Goal: Check status

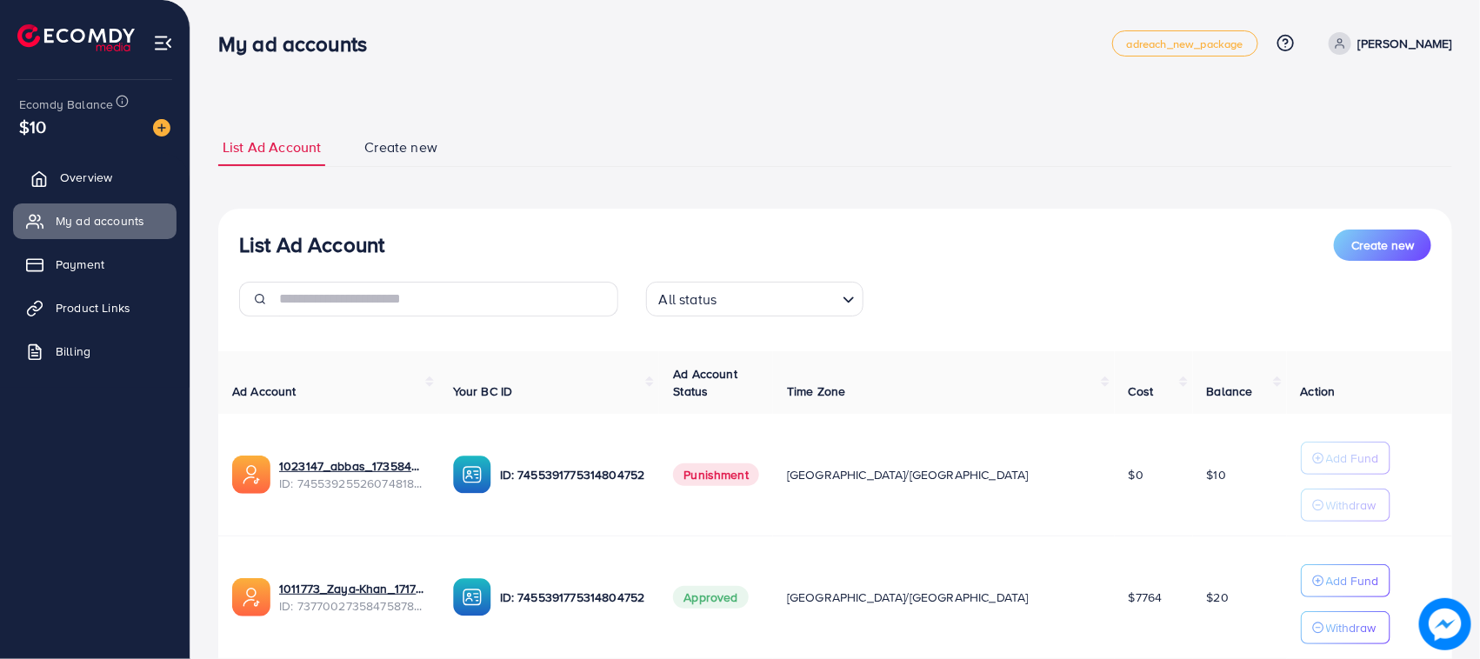
click at [57, 167] on link "Overview" at bounding box center [94, 177] width 163 height 35
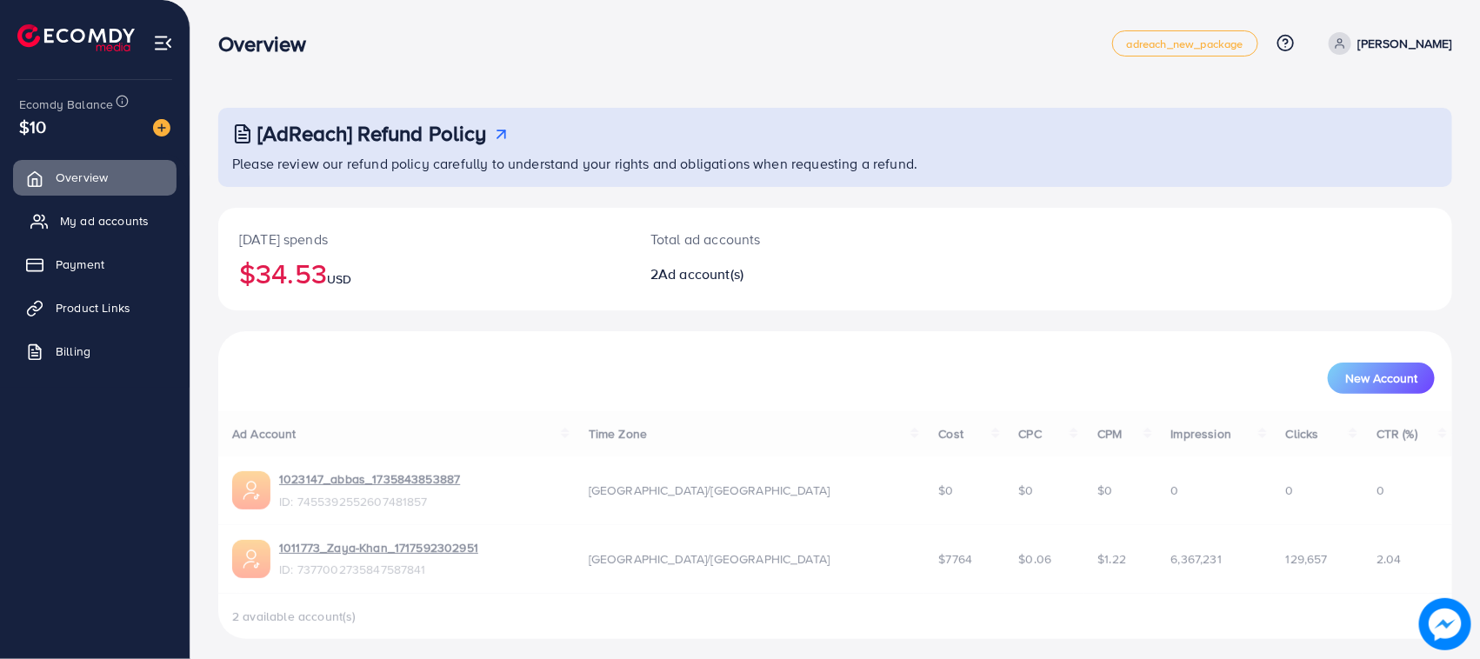
click at [129, 232] on link "My ad accounts" at bounding box center [94, 220] width 163 height 35
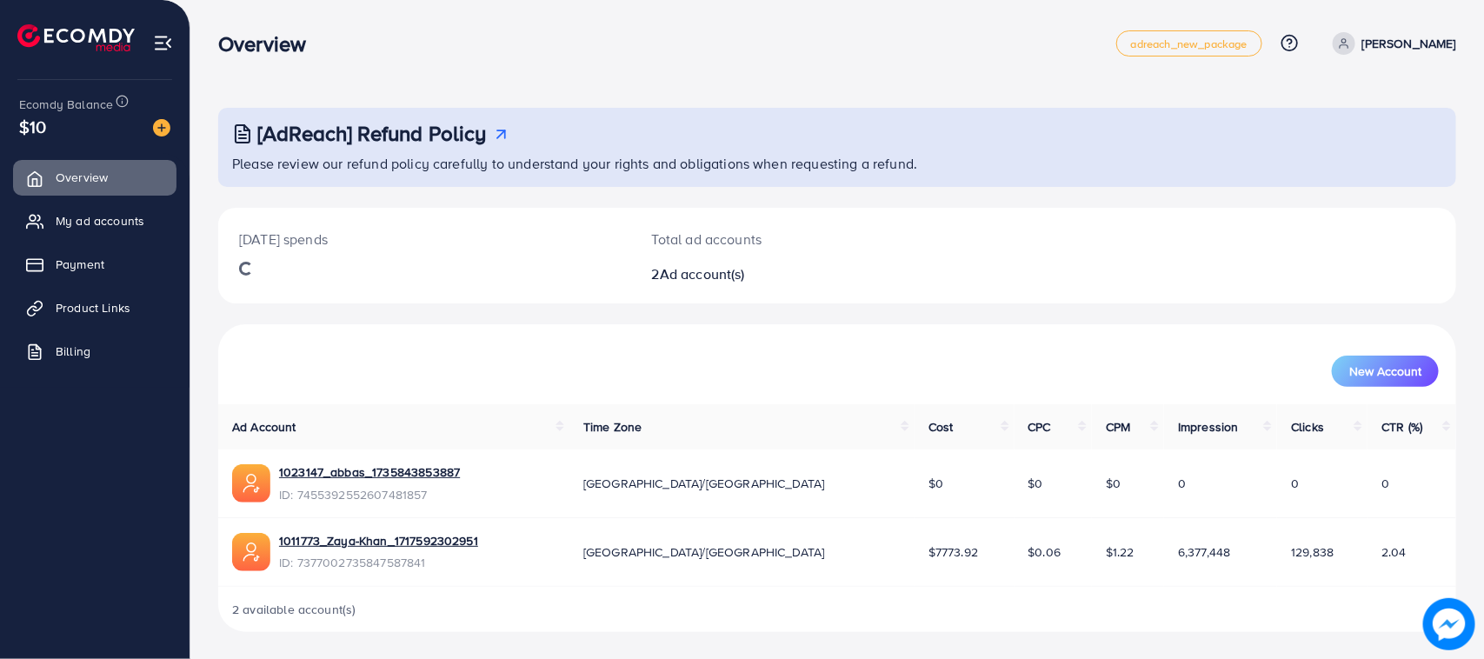
drag, startPoint x: 0, startPoint y: 0, endPoint x: 446, endPoint y: 123, distance: 462.9
click at [446, 123] on h3 "[AdReach] Refund Policy" at bounding box center [372, 133] width 230 height 25
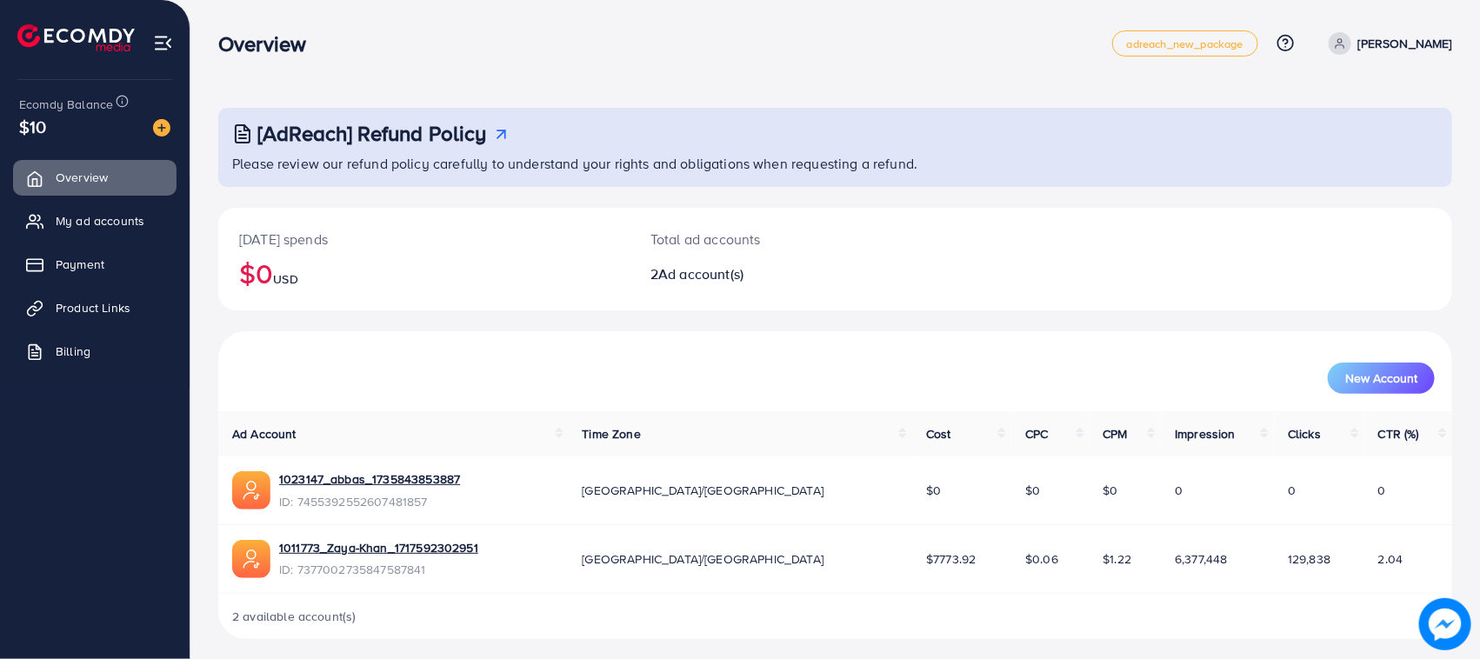
drag, startPoint x: 102, startPoint y: 0, endPoint x: 563, endPoint y: 70, distance: 466.1
click at [565, 70] on nav "Overview adreach_new_package Help Center Contact Support Plans and Pricing Term…" at bounding box center [835, 43] width 1234 height 62
click at [52, 227] on link "My ad accounts" at bounding box center [94, 220] width 163 height 35
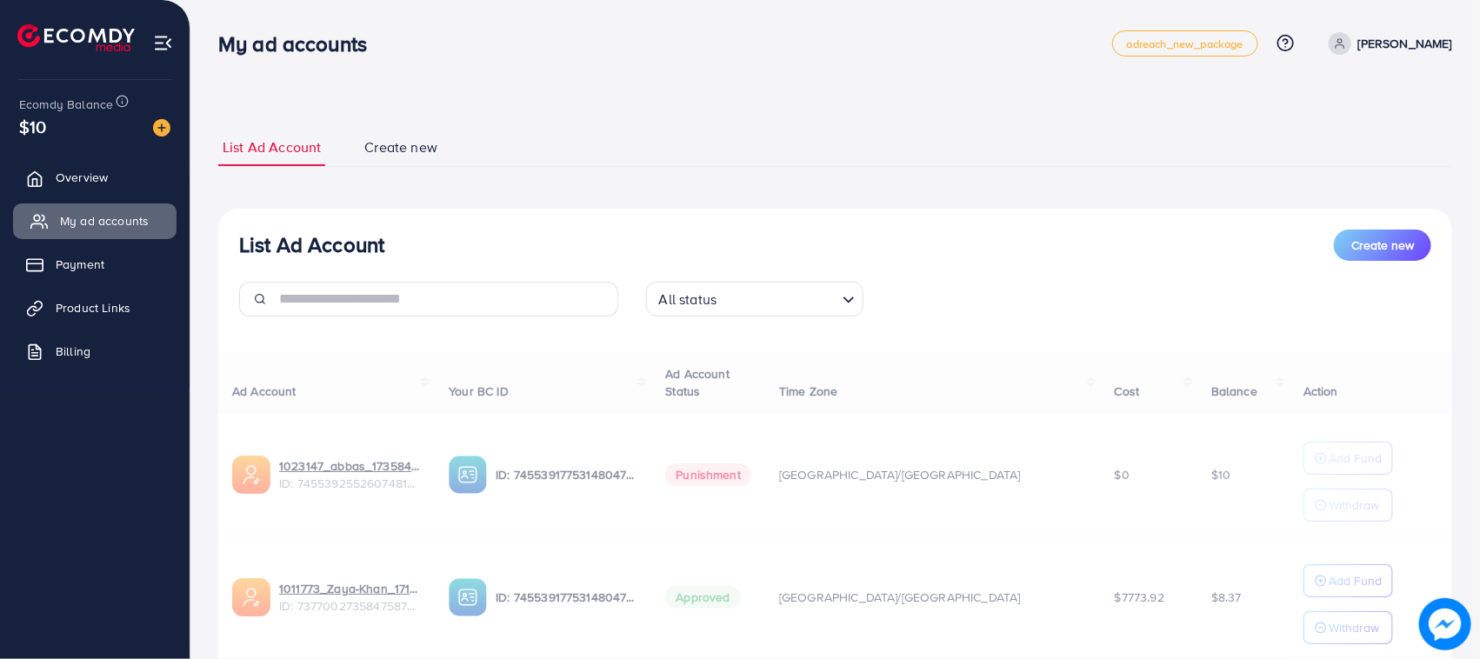
scroll to position [127, 0]
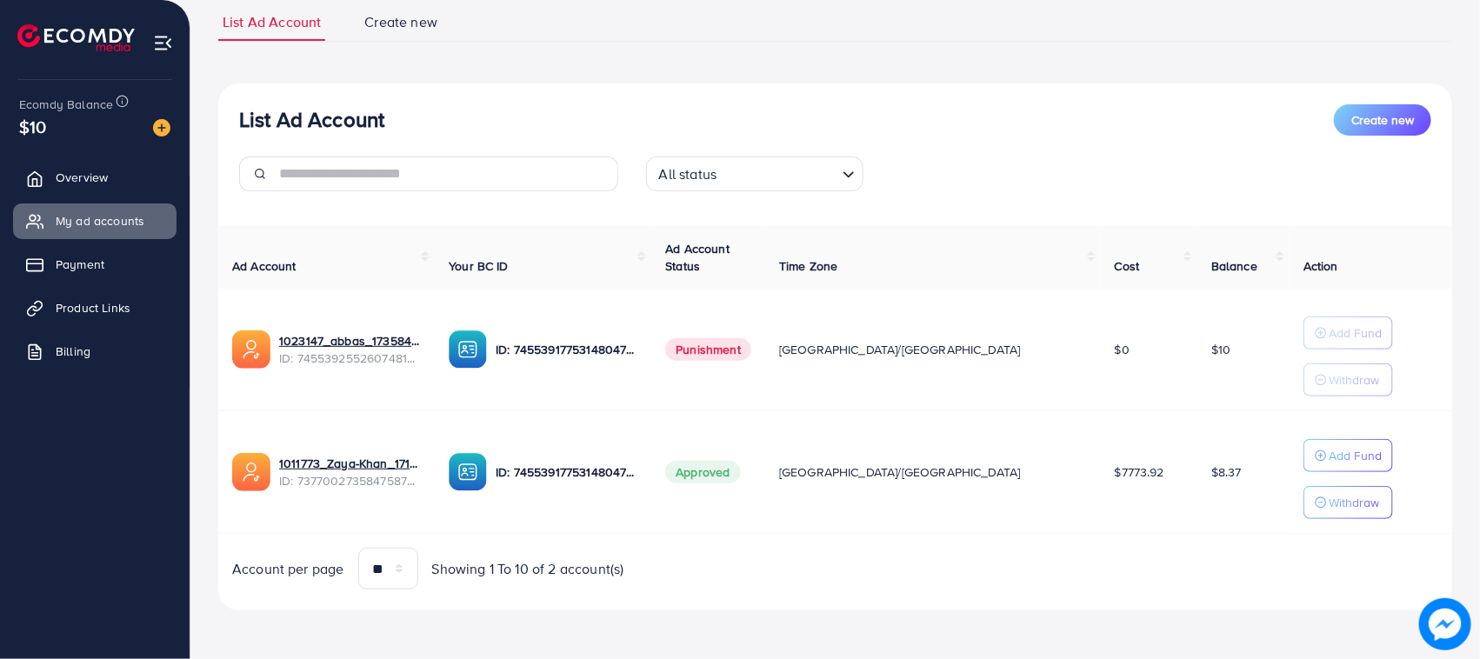
drag, startPoint x: 254, startPoint y: 314, endPoint x: 1215, endPoint y: 410, distance: 965.8
click at [1215, 410] on tbody "1023147_abbas_1735843853887 ID: 7455392552607481857 ID: 7455391775314804752 Pun…" at bounding box center [835, 411] width 1234 height 245
click at [1101, 397] on td "$0" at bounding box center [1149, 350] width 97 height 123
drag, startPoint x: 1194, startPoint y: 475, endPoint x: 228, endPoint y: 474, distance: 966.2
click at [228, 474] on tr "1011773_Zaya-Khan_1717592302951 ID: 7377002735847587841 ID: 7455391775314804752…" at bounding box center [835, 472] width 1234 height 123
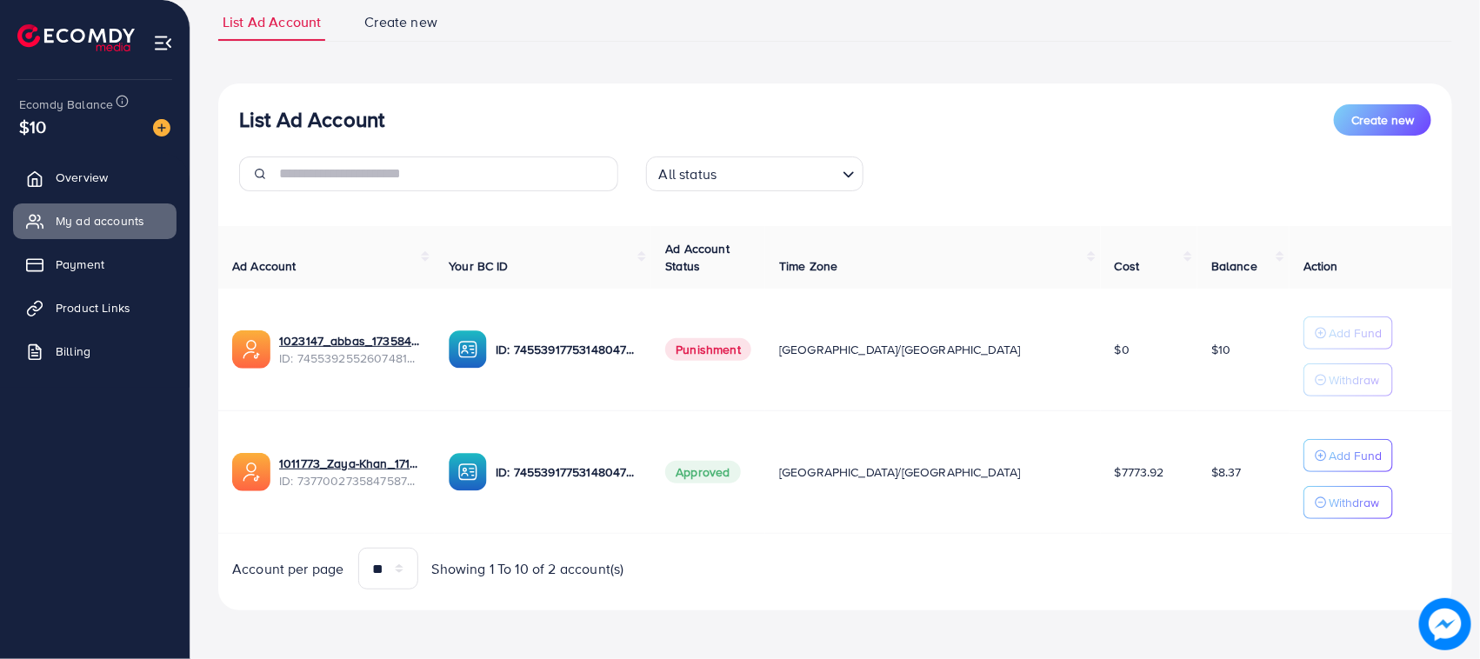
click at [215, 474] on div "List Ad Account Create new List Ad Account Create new All status Loading... Ad …" at bounding box center [835, 267] width 1290 height 784
drag, startPoint x: 215, startPoint y: 474, endPoint x: 1198, endPoint y: 483, distance: 983.6
click at [1198, 483] on div "List Ad Account Create new List Ad Account Create new All status Loading... Ad …" at bounding box center [835, 267] width 1290 height 784
click at [1198, 483] on td "$8.37" at bounding box center [1243, 472] width 92 height 123
drag, startPoint x: 1198, startPoint y: 483, endPoint x: 214, endPoint y: 477, distance: 984.4
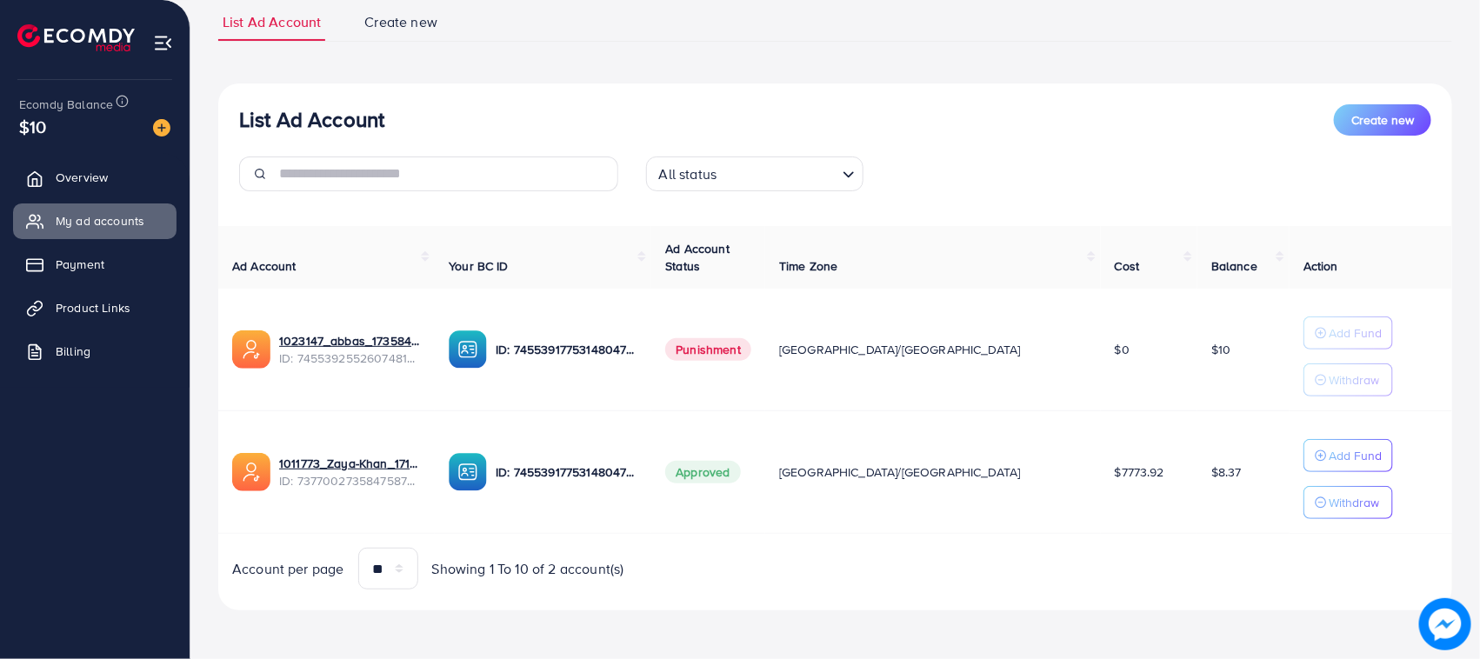
click at [214, 477] on div "List Ad Account Create new List Ad Account Create new All status Loading... Ad …" at bounding box center [835, 267] width 1290 height 784
